Goal: Find specific page/section: Find specific page/section

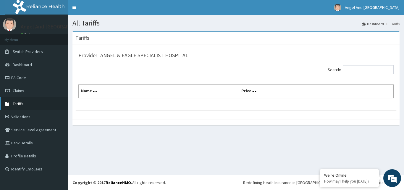
click at [13, 103] on link "Tariffs" at bounding box center [34, 103] width 68 height 13
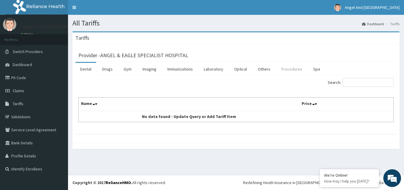
click at [298, 72] on link "Procedures" at bounding box center [291, 69] width 30 height 12
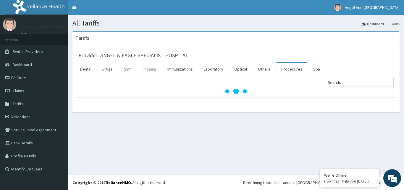
click at [151, 68] on link "Imaging" at bounding box center [149, 69] width 23 height 12
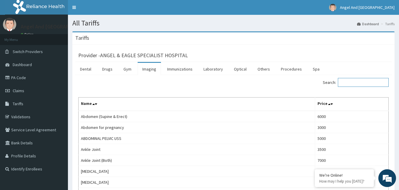
click at [370, 81] on input "Search:" at bounding box center [363, 82] width 51 height 9
type input "abdom"
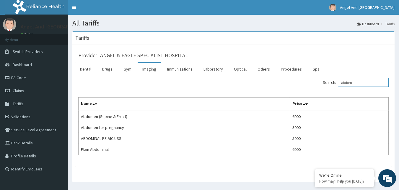
click at [370, 81] on input "abdom" at bounding box center [363, 82] width 51 height 9
